Goal: Transaction & Acquisition: Purchase product/service

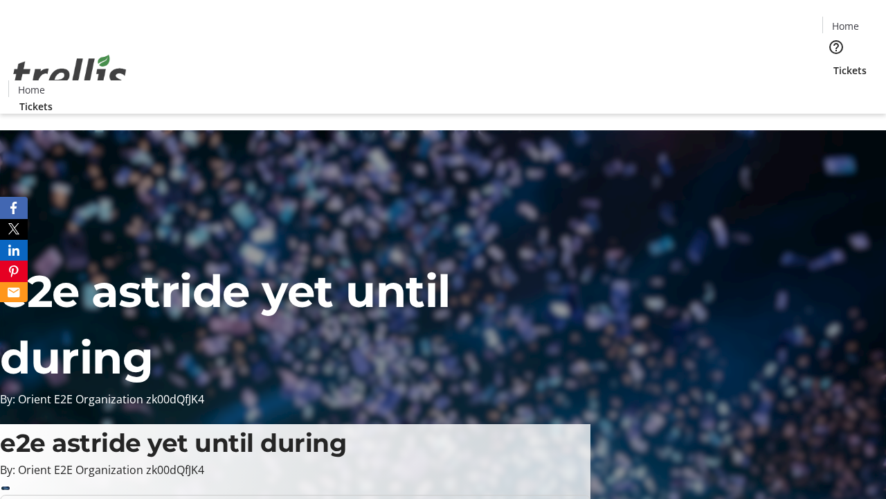
click at [834, 63] on span "Tickets" at bounding box center [850, 70] width 33 height 15
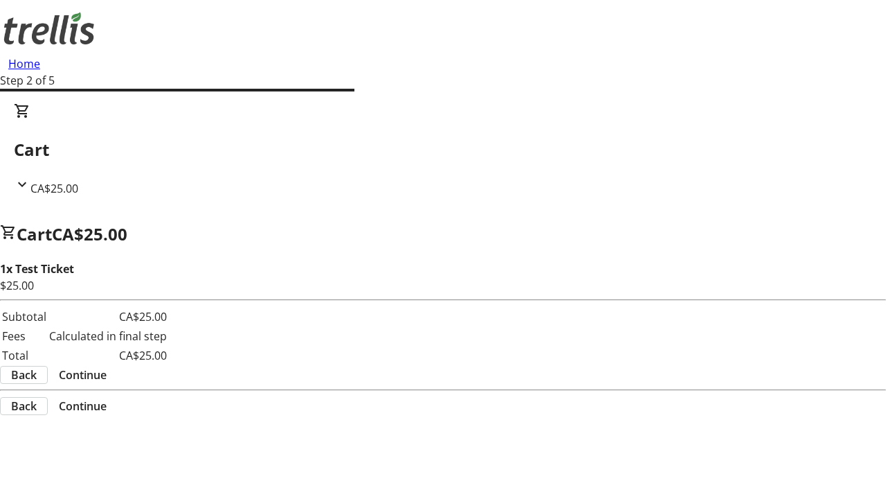
click at [107, 366] on span "Continue" at bounding box center [83, 374] width 48 height 17
